Goal: Ask a question

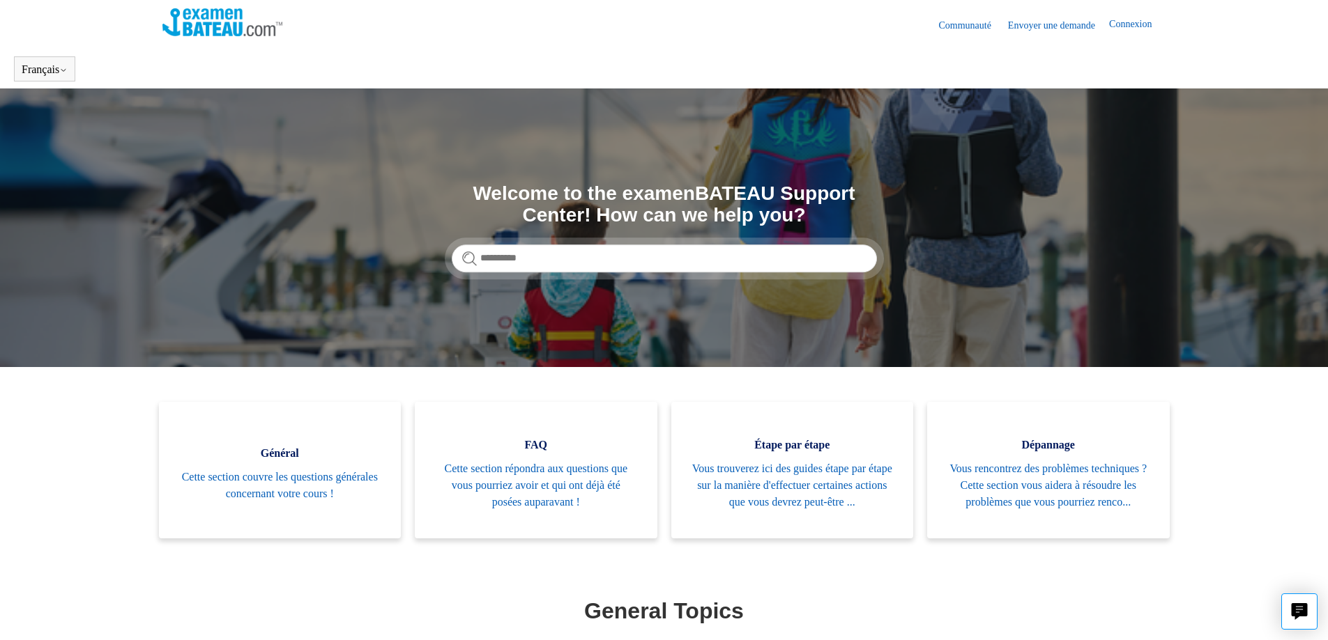
click at [1023, 25] on link "Envoyer une demande" at bounding box center [1058, 25] width 101 height 15
click at [1128, 26] on link "Connexion" at bounding box center [1137, 25] width 56 height 17
